Goal: Transaction & Acquisition: Download file/media

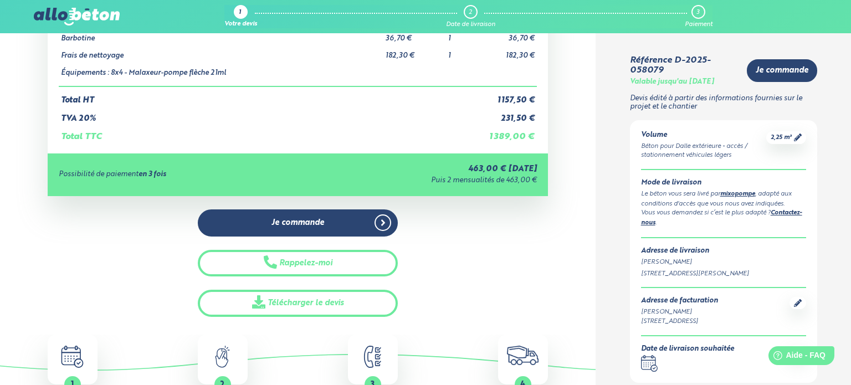
scroll to position [285, 0]
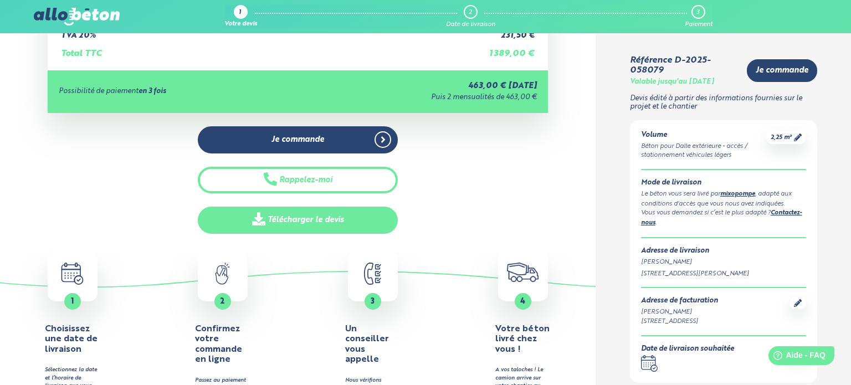
click at [314, 223] on link "Télécharger le devis" at bounding box center [298, 220] width 200 height 27
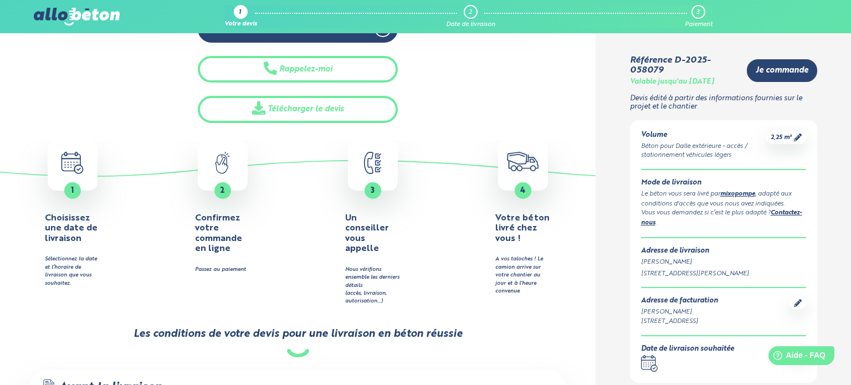
scroll to position [0, 0]
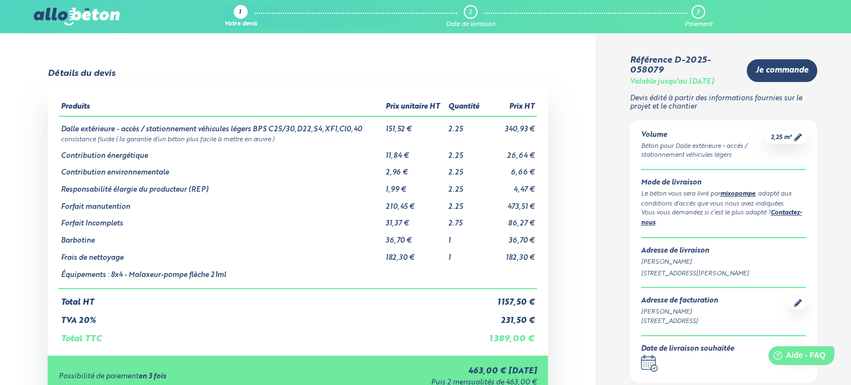
click at [53, 16] on img at bounding box center [76, 17] width 85 height 18
